Goal: Task Accomplishment & Management: Manage account settings

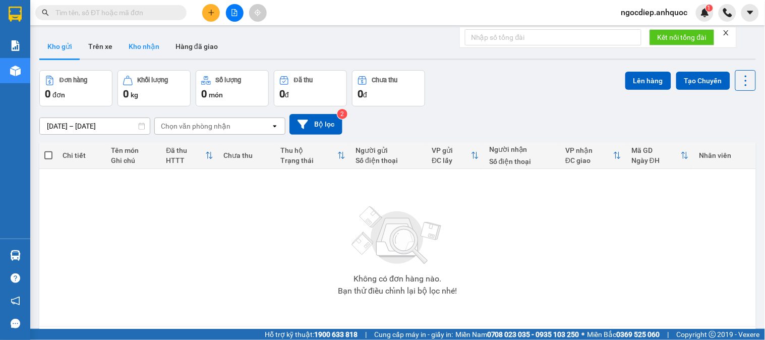
click at [152, 47] on button "Kho nhận" at bounding box center [144, 46] width 47 height 24
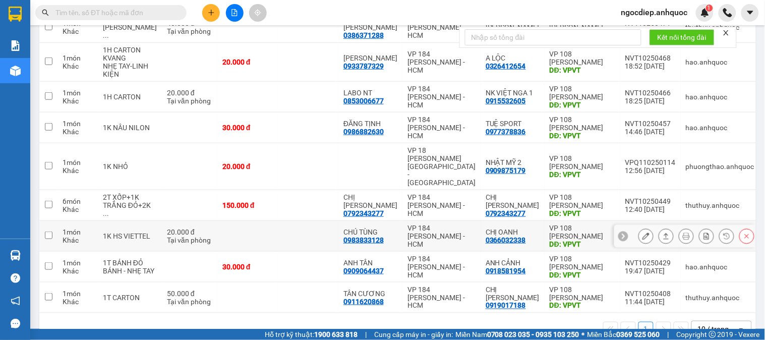
scroll to position [198, 0]
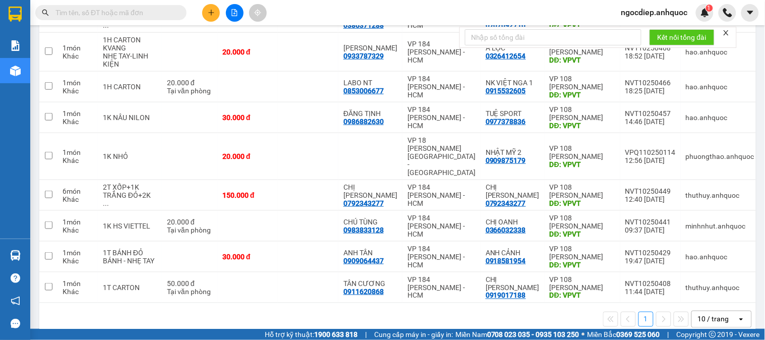
click at [712, 314] on div "10 / trang" at bounding box center [713, 319] width 31 height 10
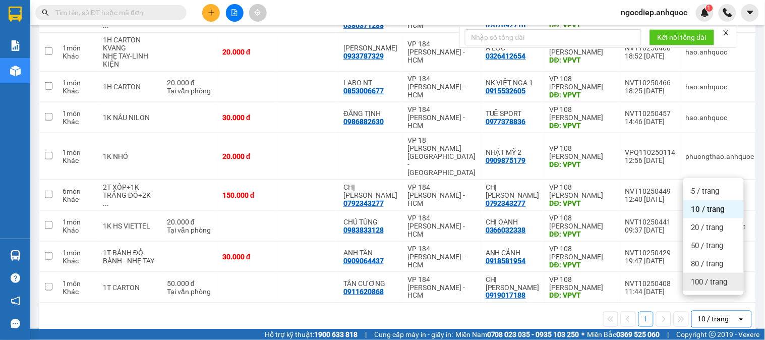
click at [709, 275] on div "100 / trang" at bounding box center [713, 282] width 61 height 18
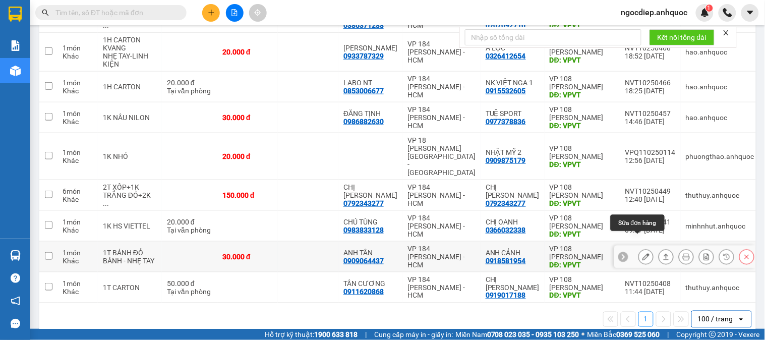
click at [642, 253] on icon at bounding box center [645, 256] width 7 height 7
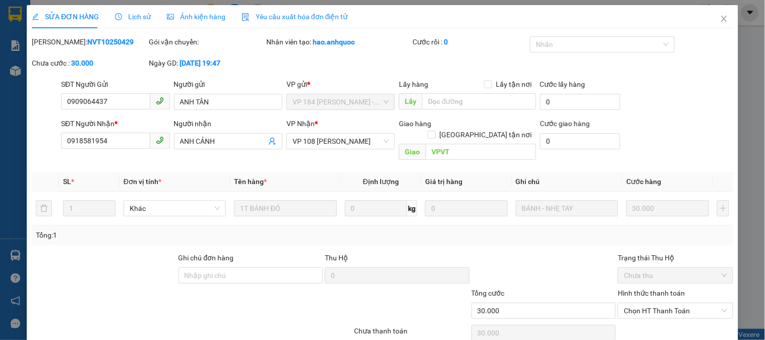
type input "0909064437"
type input "ANH TÂN"
type input "0918581954"
type input "ANH CẢNH"
type input "VPVT"
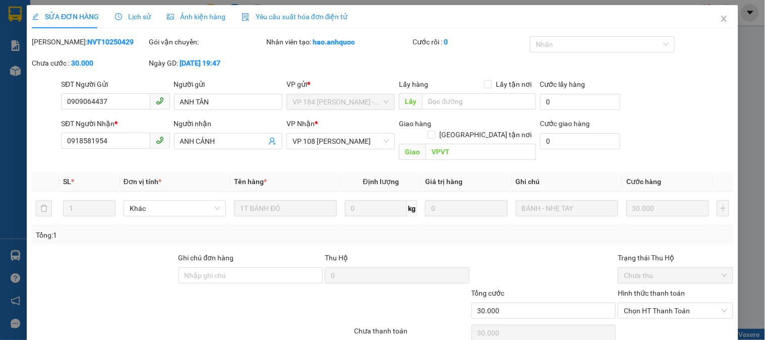
type input "30.000"
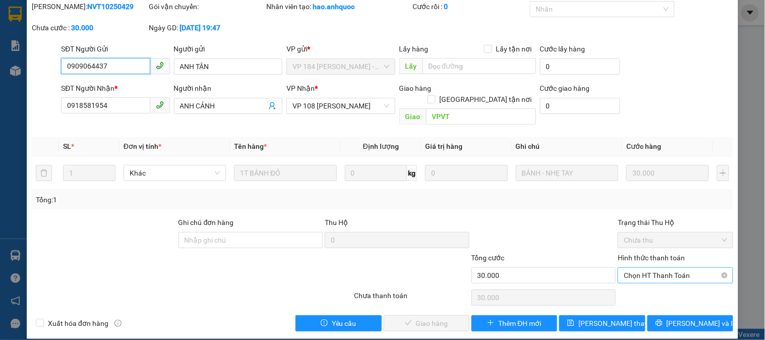
click at [662, 268] on span "Chọn HT Thanh Toán" at bounding box center [675, 275] width 103 height 15
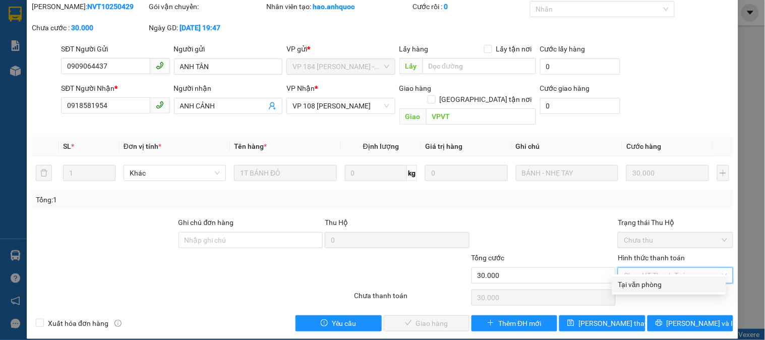
click at [643, 283] on div "Tại văn phòng" at bounding box center [669, 284] width 102 height 11
type input "0"
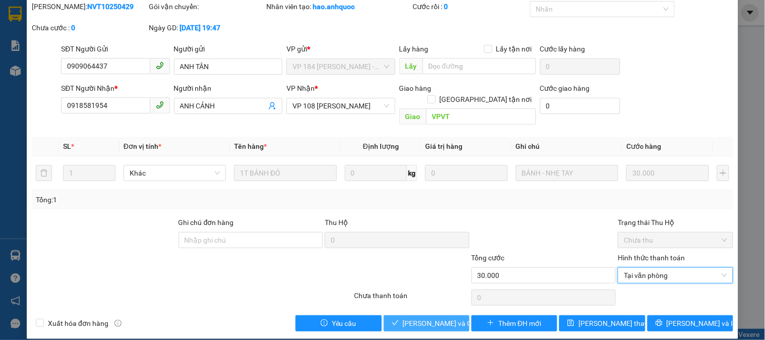
click at [403, 318] on span "[PERSON_NAME] và Giao hàng" at bounding box center [451, 323] width 97 height 11
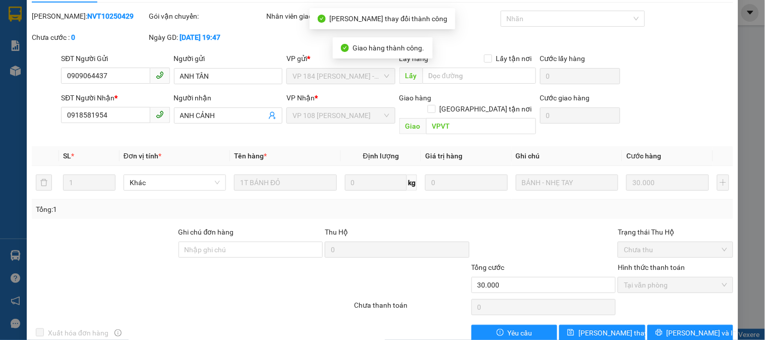
scroll to position [0, 0]
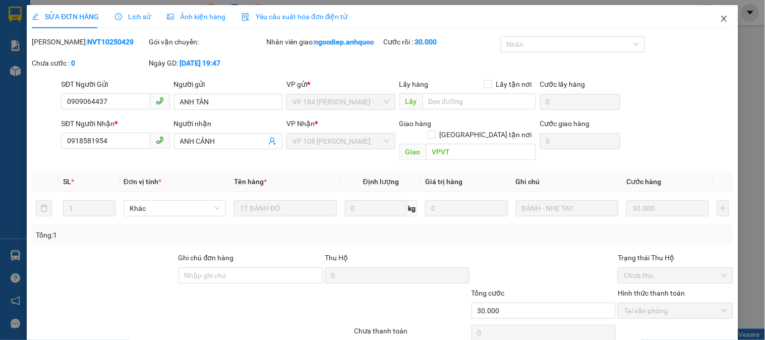
click at [714, 13] on span "Close" at bounding box center [724, 19] width 28 height 28
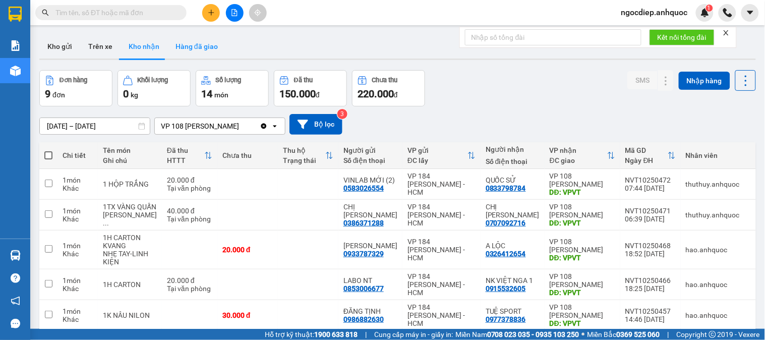
click at [190, 44] on button "Hàng đã giao" at bounding box center [196, 46] width 58 height 24
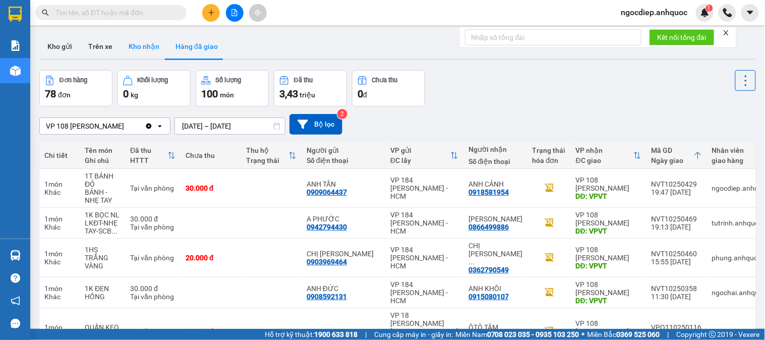
click at [141, 45] on button "Kho nhận" at bounding box center [144, 46] width 47 height 24
